Goal: Task Accomplishment & Management: Manage account settings

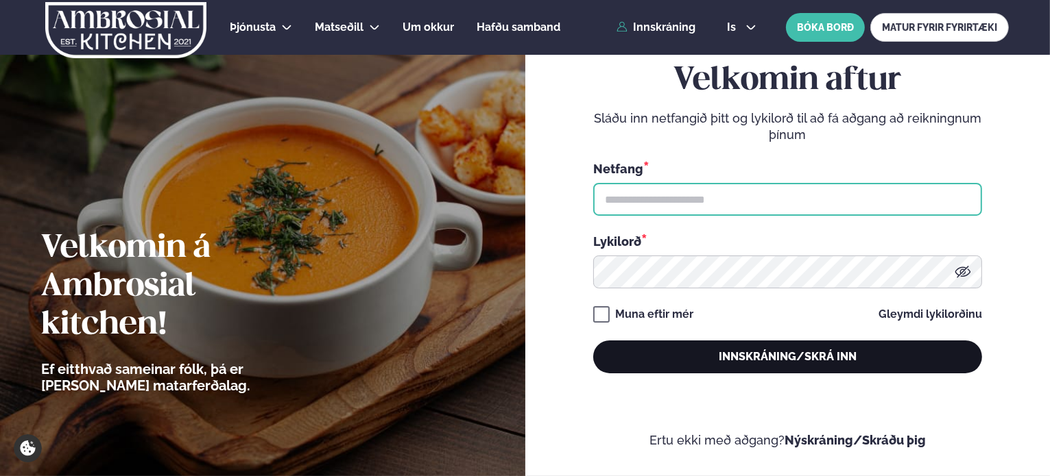
type input "**********"
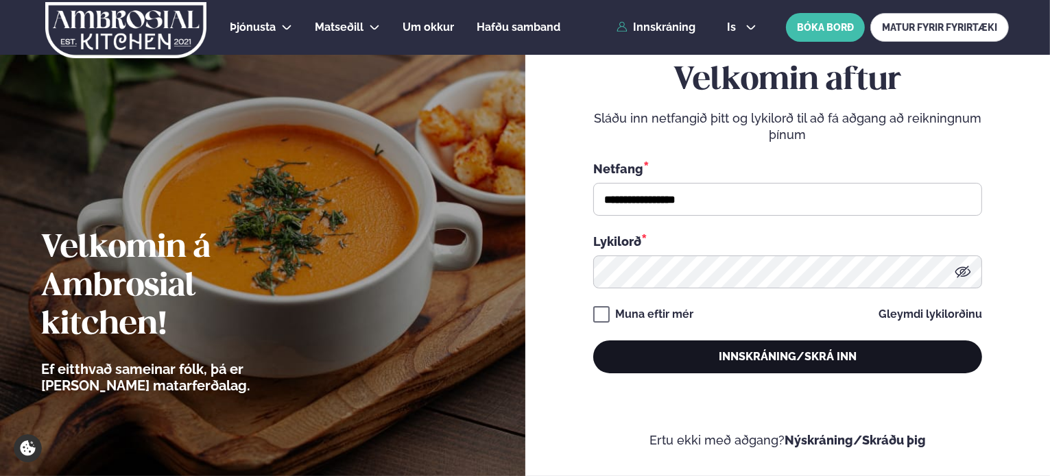
click at [812, 359] on button "Innskráning/Skrá inn" at bounding box center [787, 357] width 389 height 33
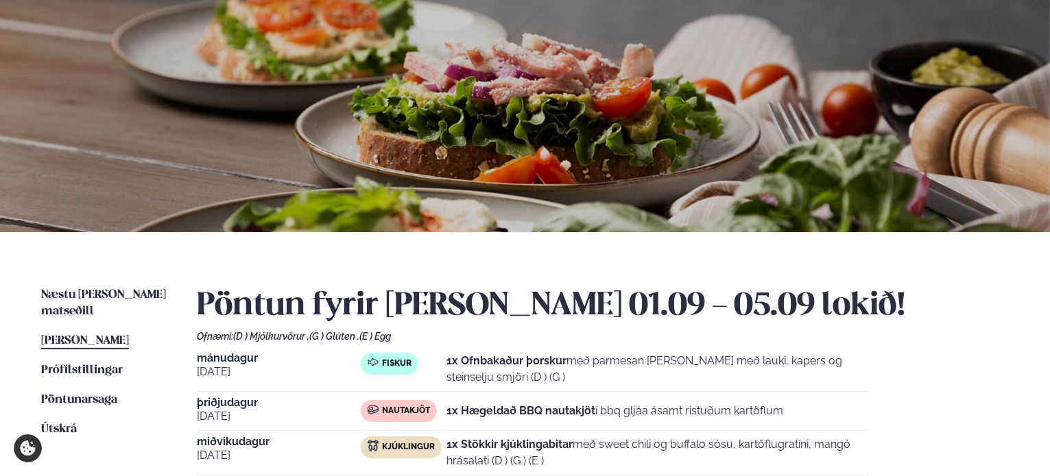
scroll to position [137, 0]
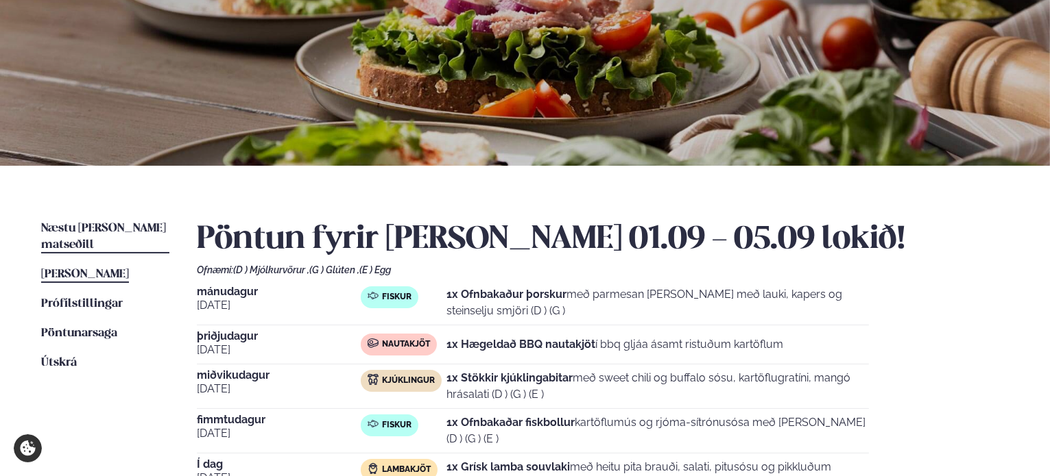
click at [99, 221] on link "Næstu [PERSON_NAME] matseðill Næsta vika" at bounding box center [105, 237] width 128 height 33
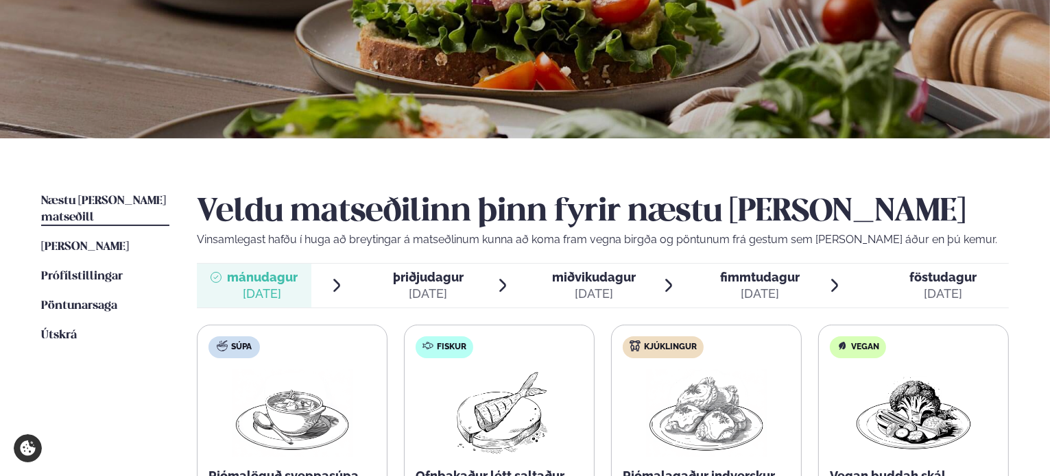
scroll to position [343, 0]
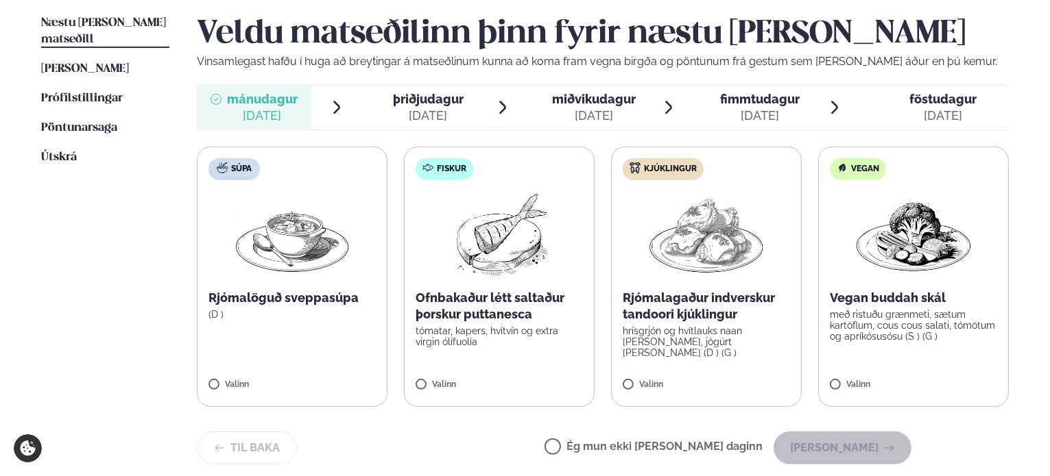
click at [631, 441] on label "Ég mun ekki [PERSON_NAME] daginn" at bounding box center [653, 448] width 218 height 14
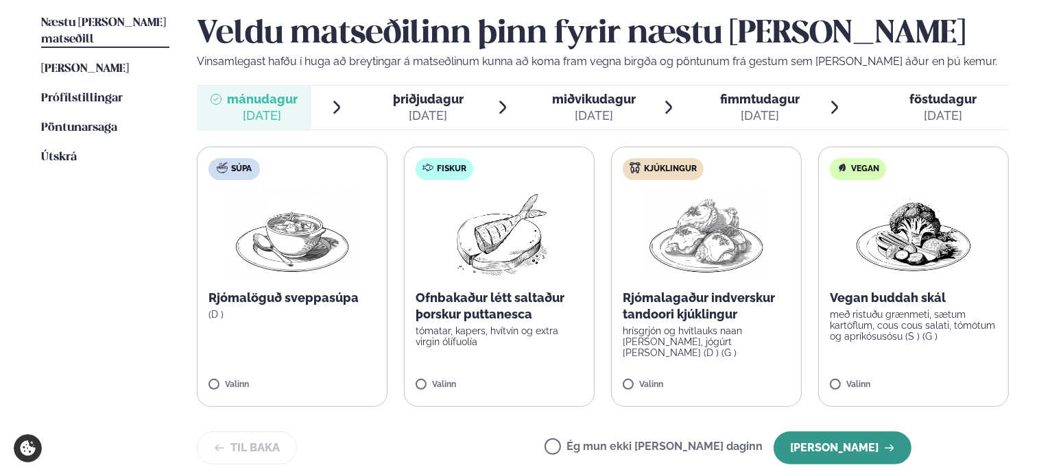
click at [849, 444] on button "[PERSON_NAME]" at bounding box center [842, 448] width 138 height 33
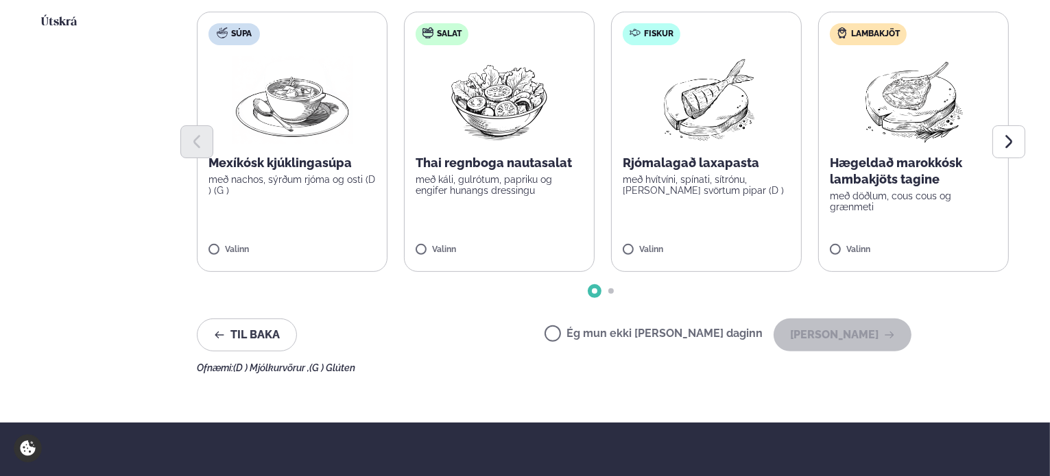
scroll to position [480, 0]
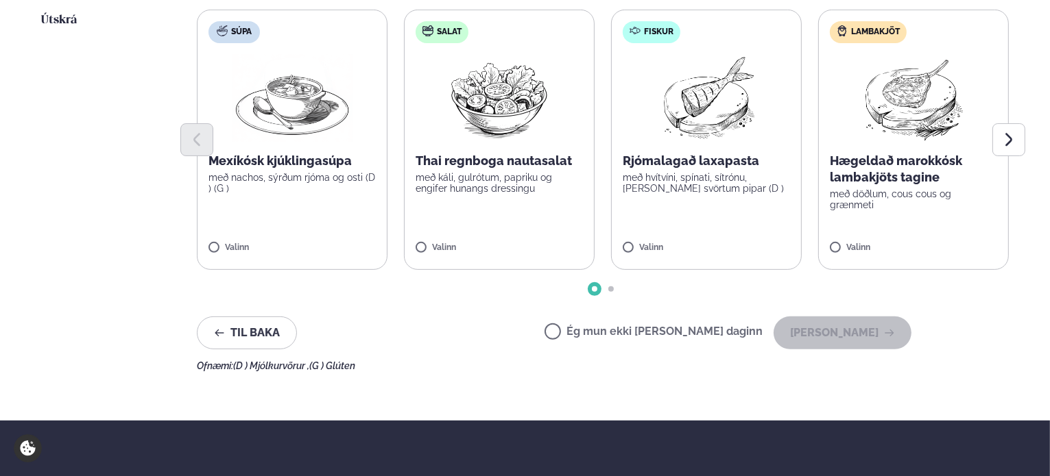
click at [629, 328] on label "Ég mun ekki [PERSON_NAME] daginn" at bounding box center [653, 333] width 218 height 14
click at [866, 332] on button "[PERSON_NAME]" at bounding box center [842, 333] width 138 height 33
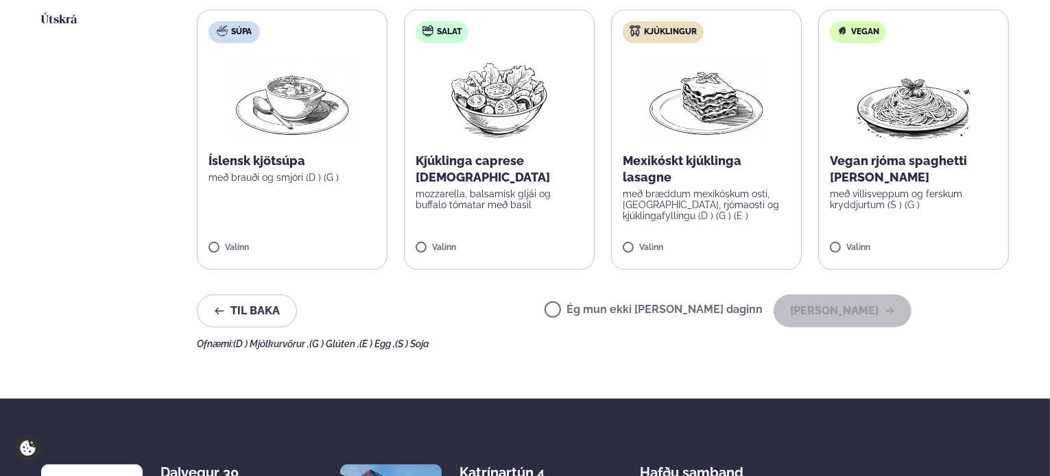
click at [664, 313] on label "Ég mun ekki [PERSON_NAME] daginn" at bounding box center [653, 311] width 218 height 14
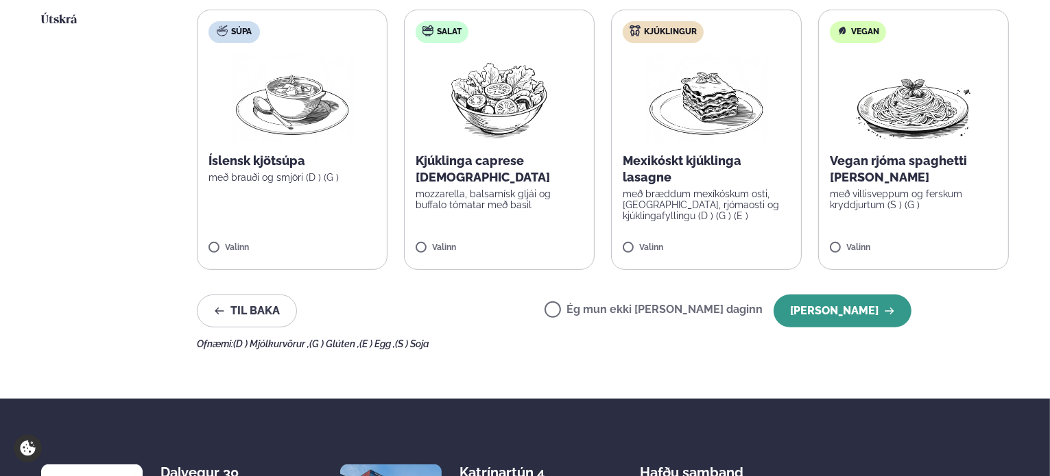
click at [849, 315] on button "[PERSON_NAME]" at bounding box center [842, 311] width 138 height 33
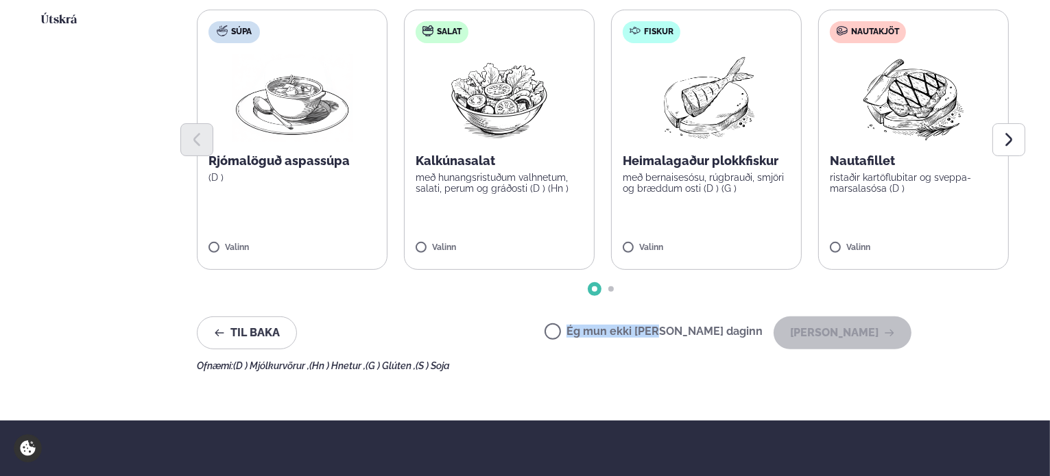
click at [700, 327] on label "Ég mun ekki [PERSON_NAME] daginn" at bounding box center [653, 333] width 218 height 14
click at [673, 335] on label "Ég mun ekki [PERSON_NAME] daginn" at bounding box center [653, 333] width 218 height 14
click at [807, 328] on button "[PERSON_NAME]" at bounding box center [842, 333] width 138 height 33
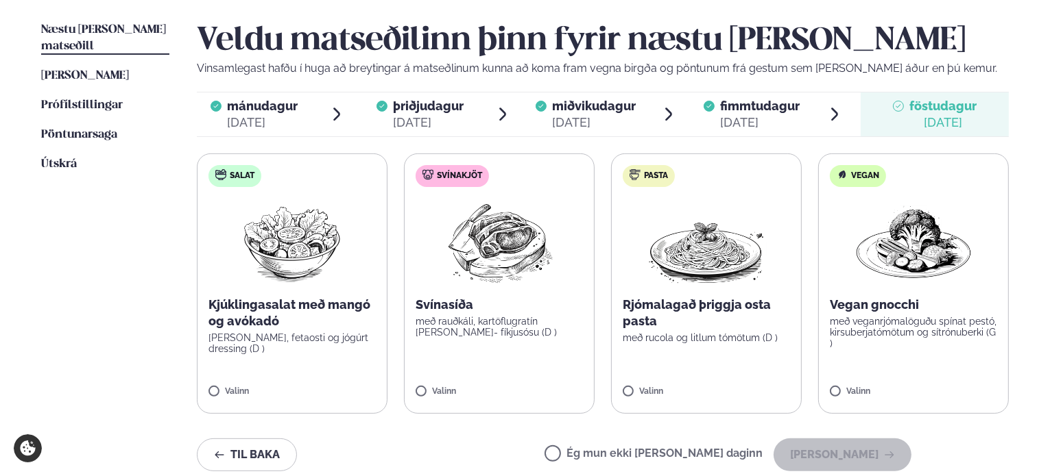
scroll to position [343, 0]
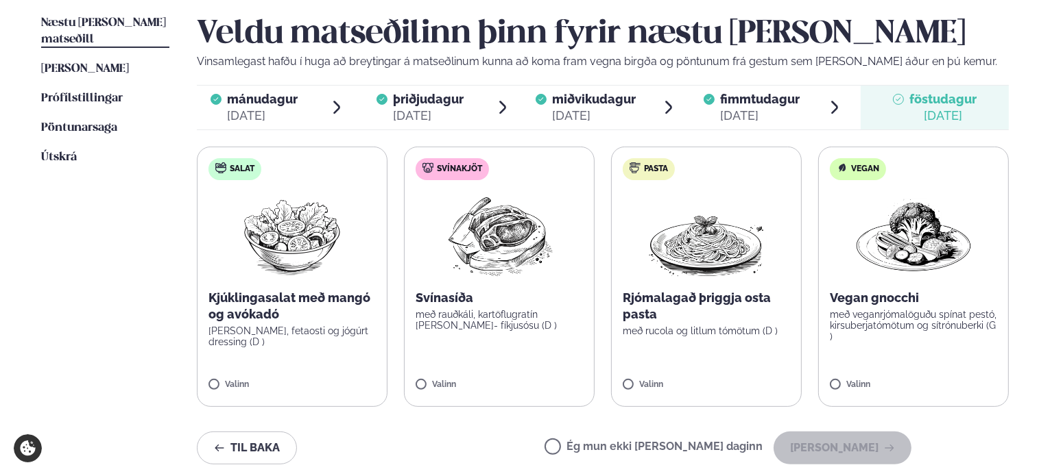
click at [667, 443] on label "Ég mun ekki [PERSON_NAME] daginn" at bounding box center [653, 448] width 218 height 14
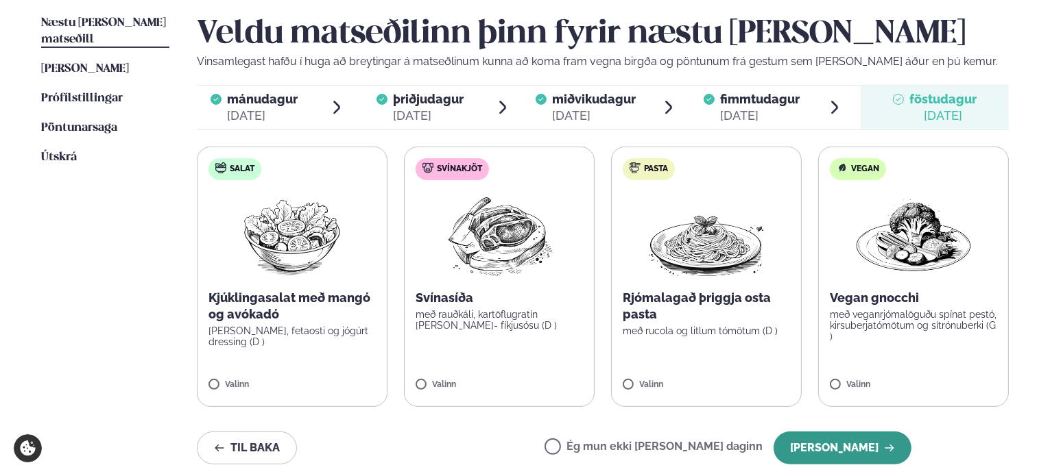
click at [894, 441] on button "[PERSON_NAME]" at bounding box center [842, 448] width 138 height 33
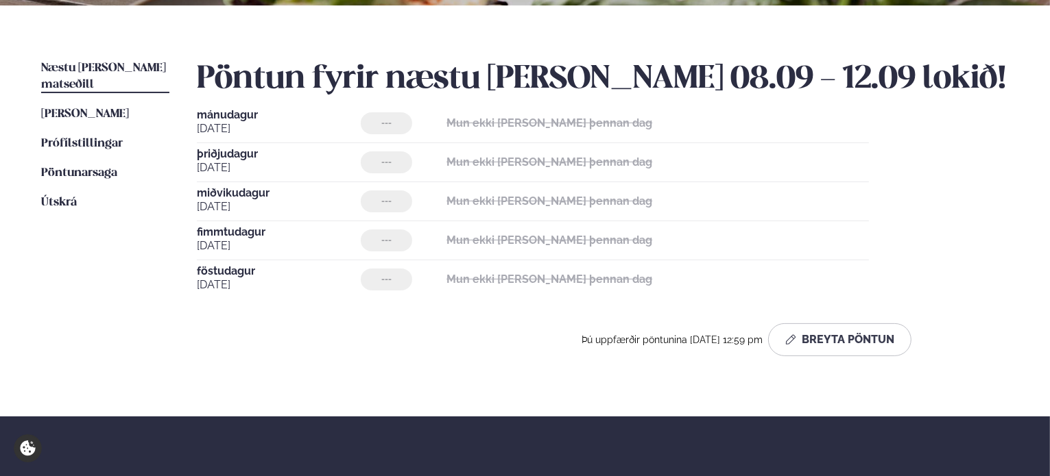
scroll to position [411, 0]
